Goal: Navigation & Orientation: Find specific page/section

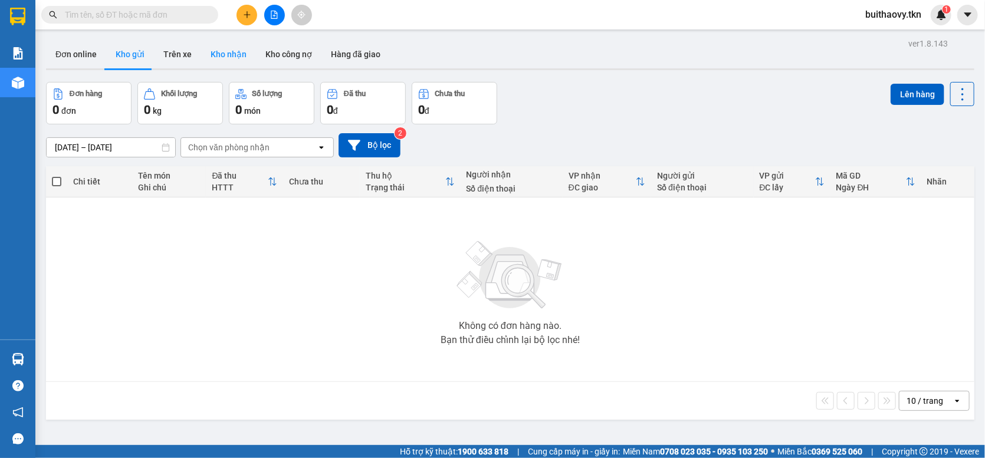
click at [221, 61] on button "Kho nhận" at bounding box center [228, 54] width 55 height 28
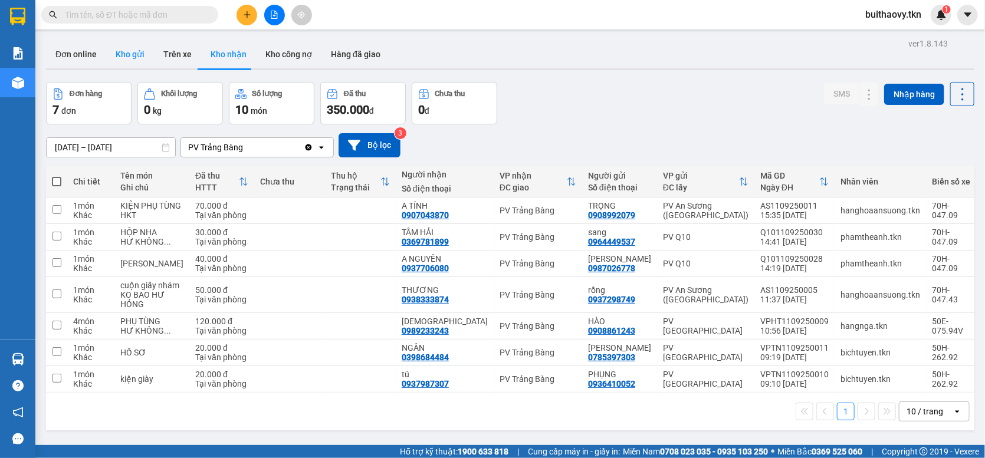
click at [139, 45] on button "Kho gửi" at bounding box center [130, 54] width 48 height 28
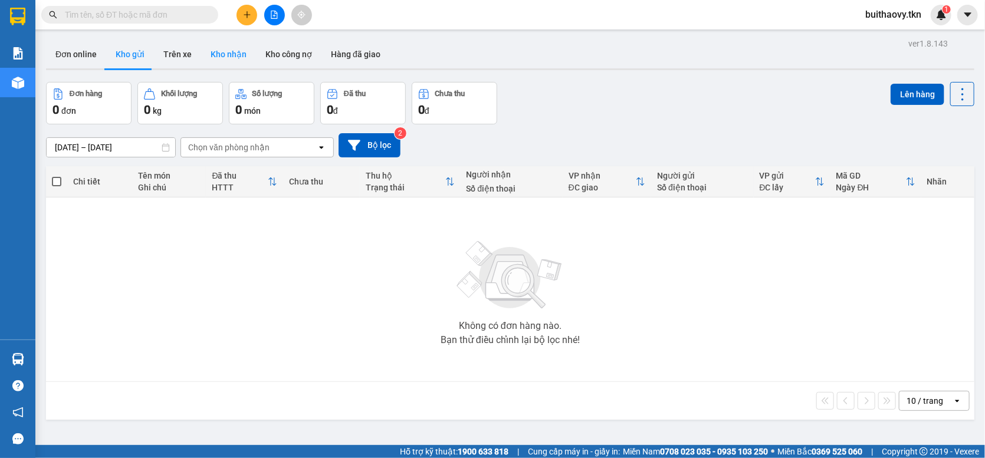
click at [222, 62] on button "Kho nhận" at bounding box center [228, 54] width 55 height 28
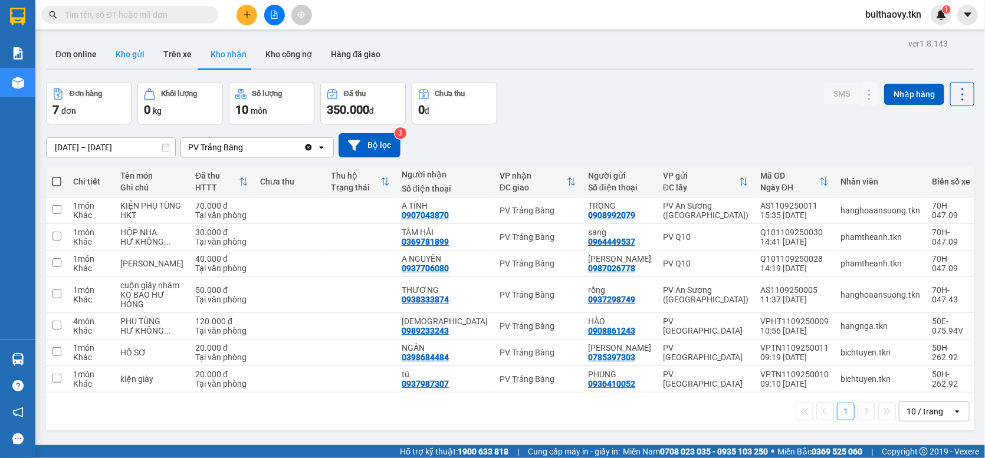
click at [113, 53] on button "Kho gửi" at bounding box center [130, 54] width 48 height 28
